Goal: Information Seeking & Learning: Learn about a topic

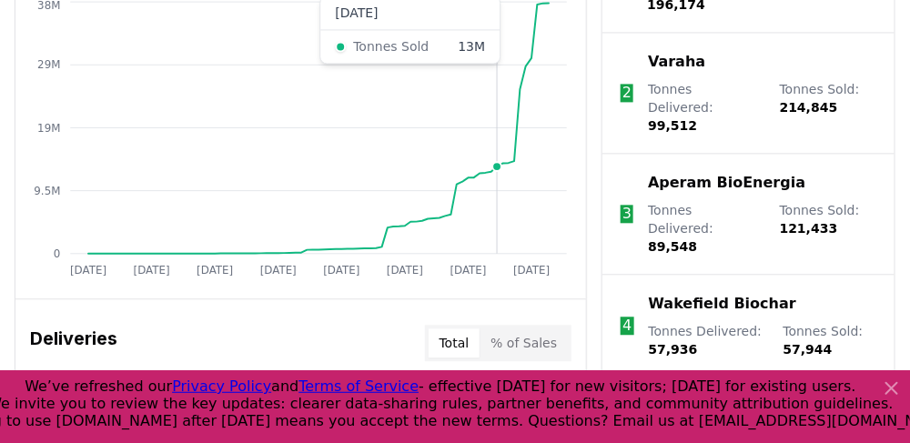
scroll to position [1019, 0]
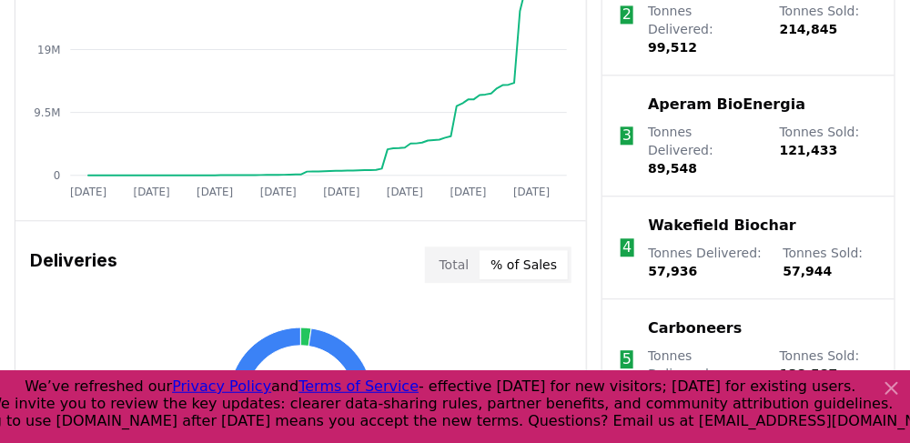
click at [533, 250] on button "% of Sales" at bounding box center [524, 264] width 88 height 29
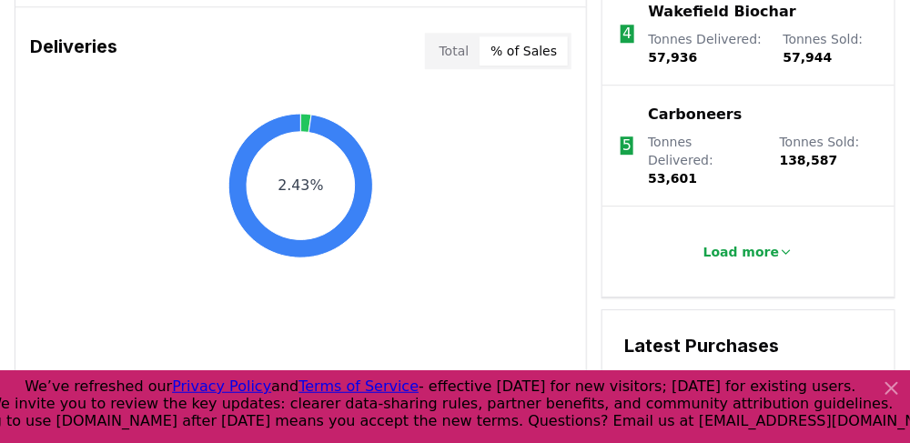
scroll to position [1237, 0]
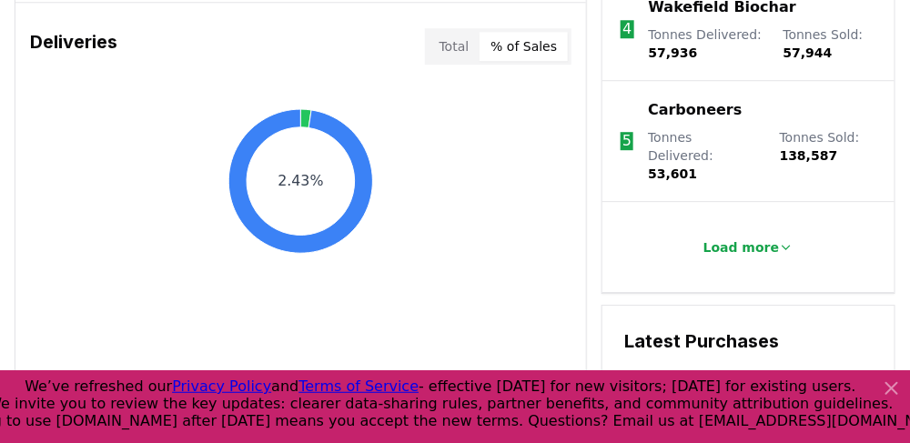
click at [444, 32] on button "Total" at bounding box center [455, 46] width 52 height 29
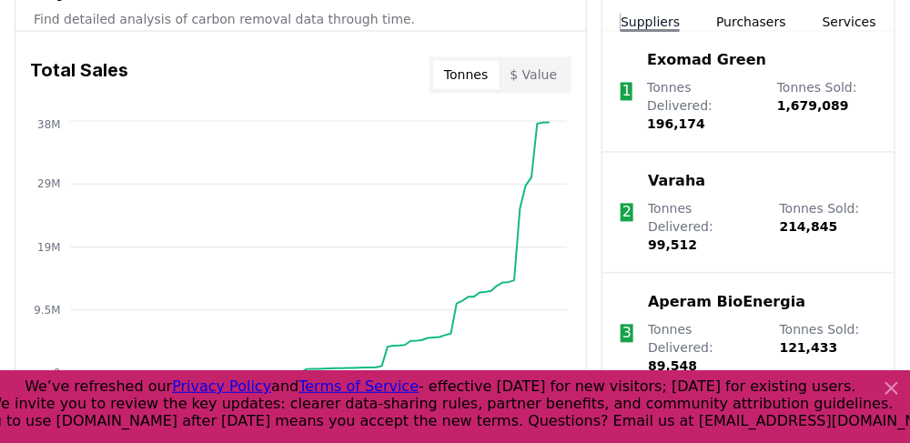
scroll to position [1092, 0]
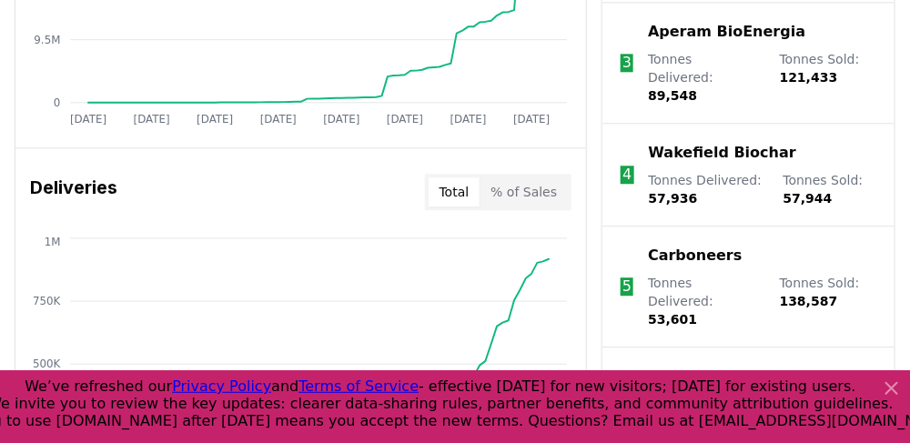
click at [551, 182] on button "% of Sales" at bounding box center [524, 191] width 88 height 29
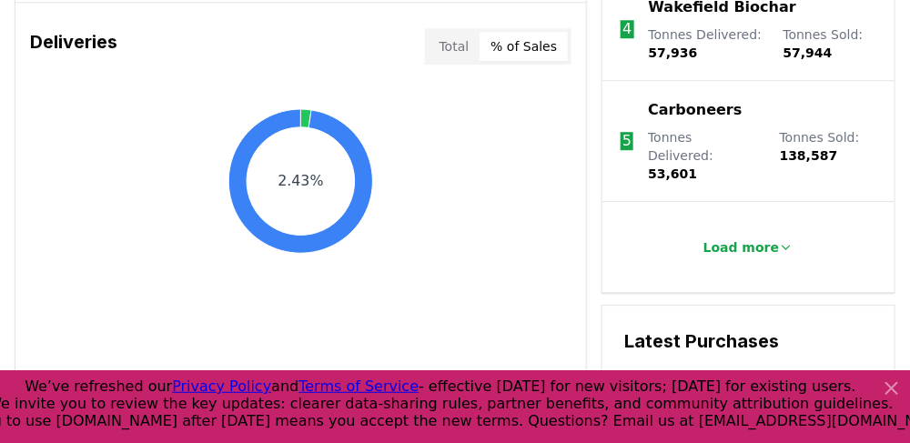
scroll to position [1310, 0]
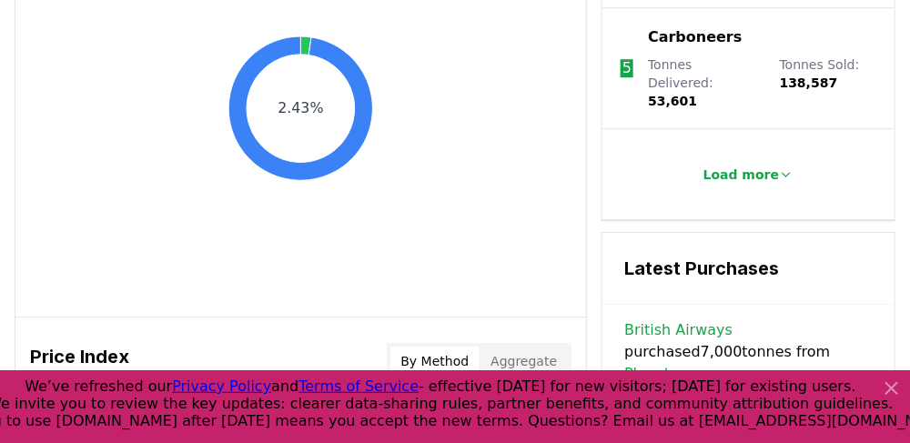
click at [755, 166] on p "Load more" at bounding box center [741, 175] width 76 height 18
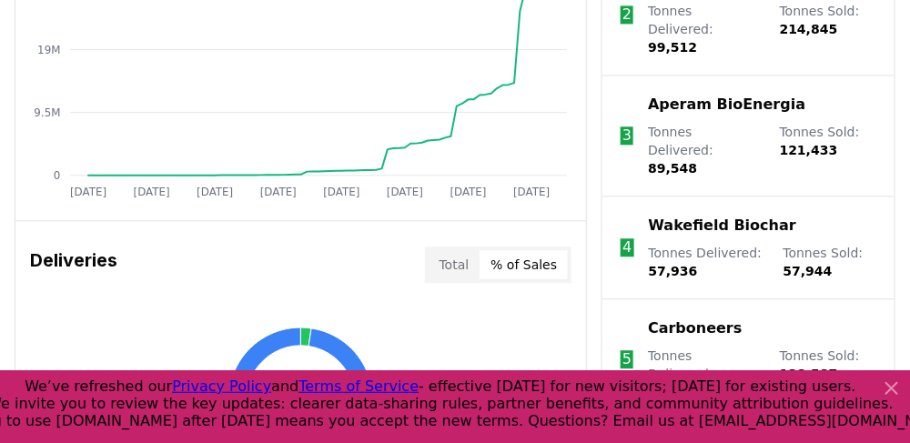
scroll to position [874, 0]
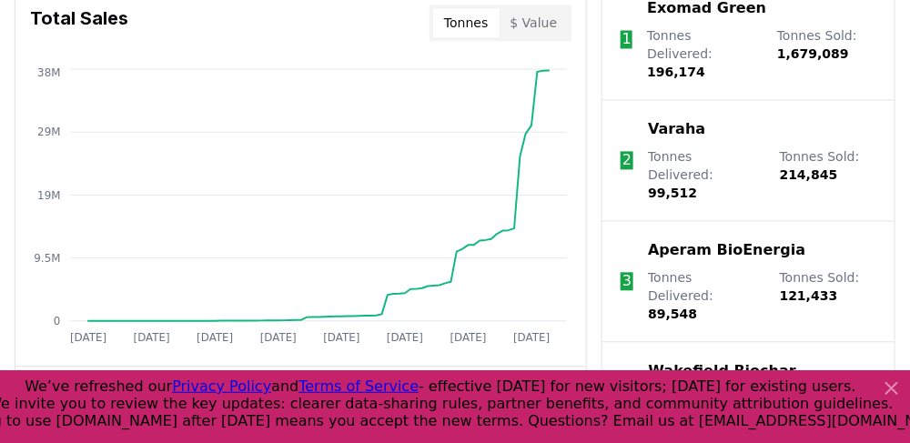
click at [901, 396] on icon at bounding box center [892, 389] width 22 height 22
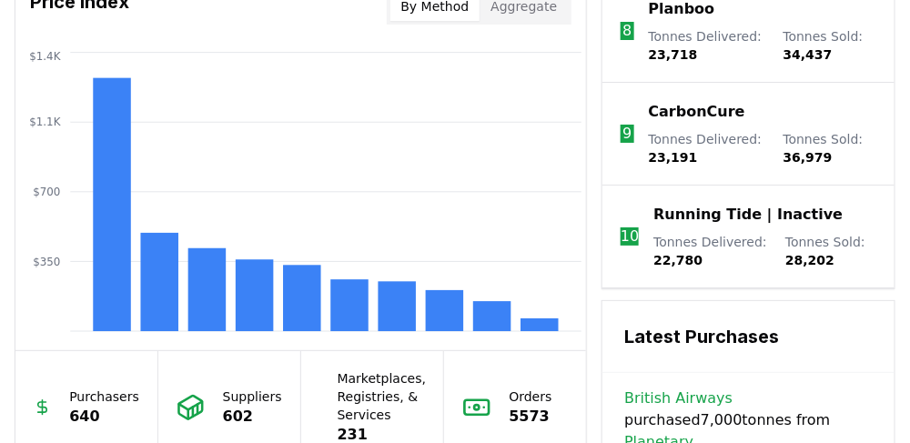
scroll to position [1747, 0]
